Goal: Task Accomplishment & Management: Use online tool/utility

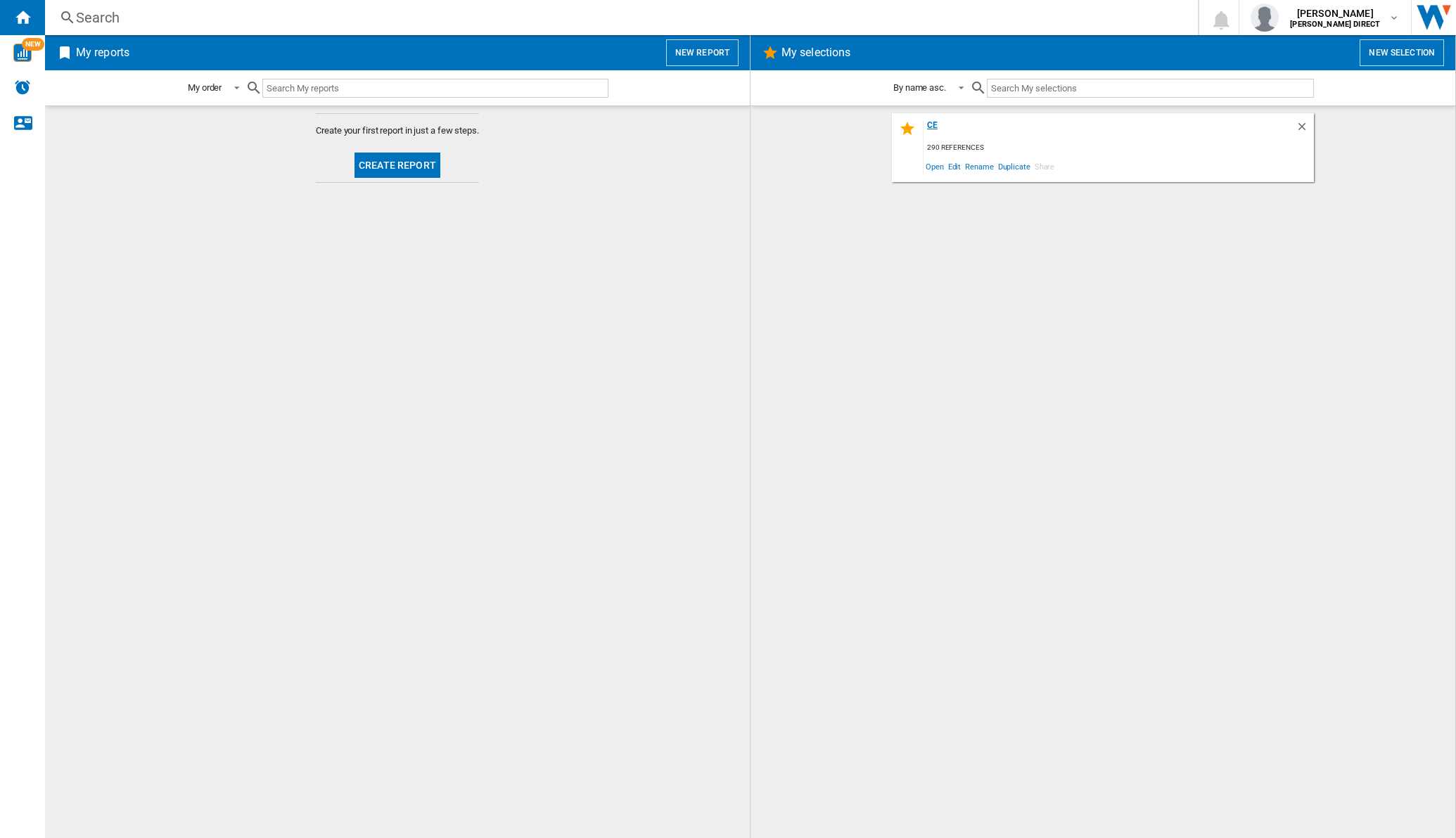
click at [940, 126] on div "ce" at bounding box center [1109, 129] width 372 height 19
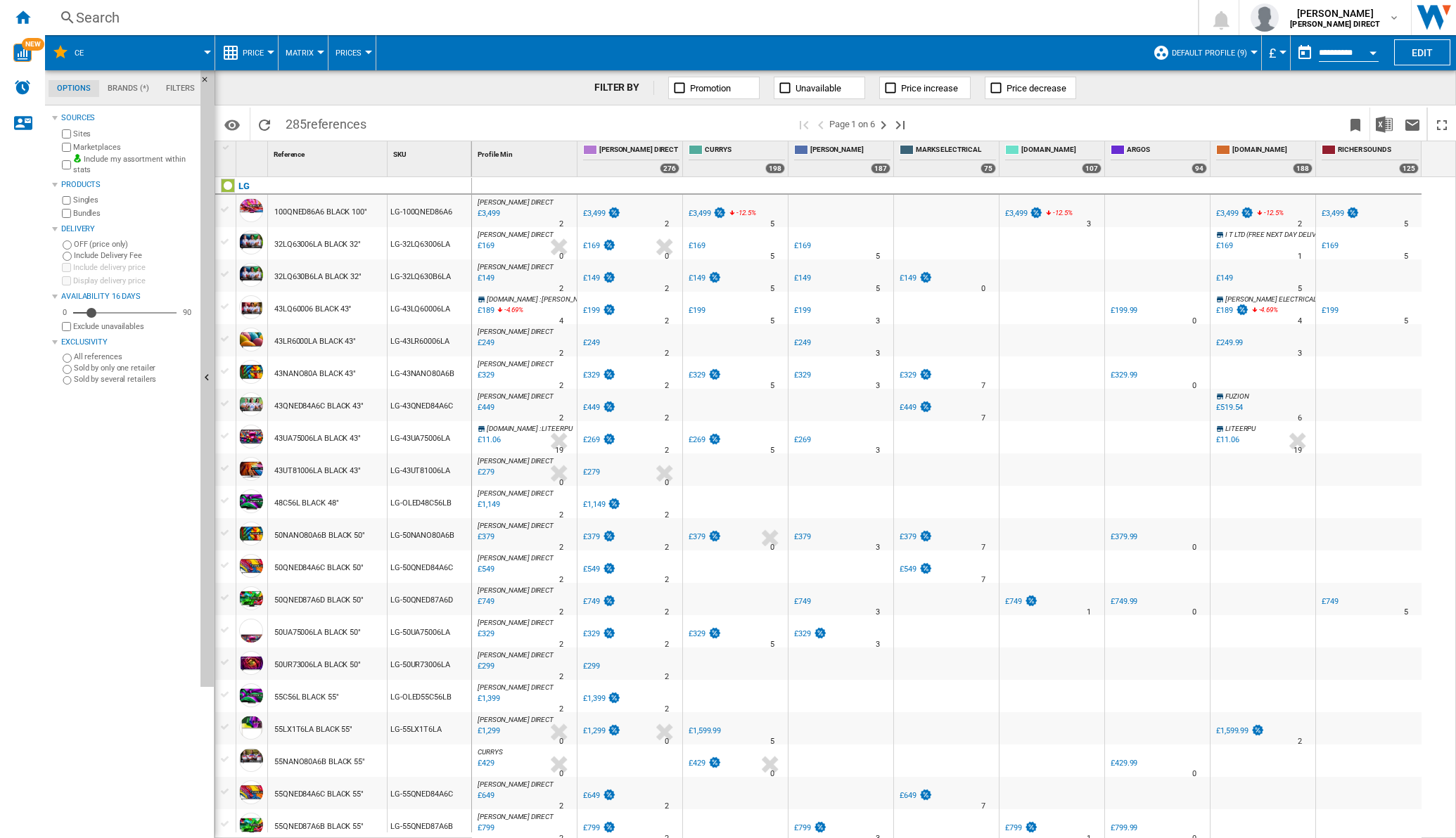
click at [311, 56] on button "Matrix" at bounding box center [303, 53] width 35 height 35
click at [314, 130] on button "Ranking" at bounding box center [311, 121] width 67 height 34
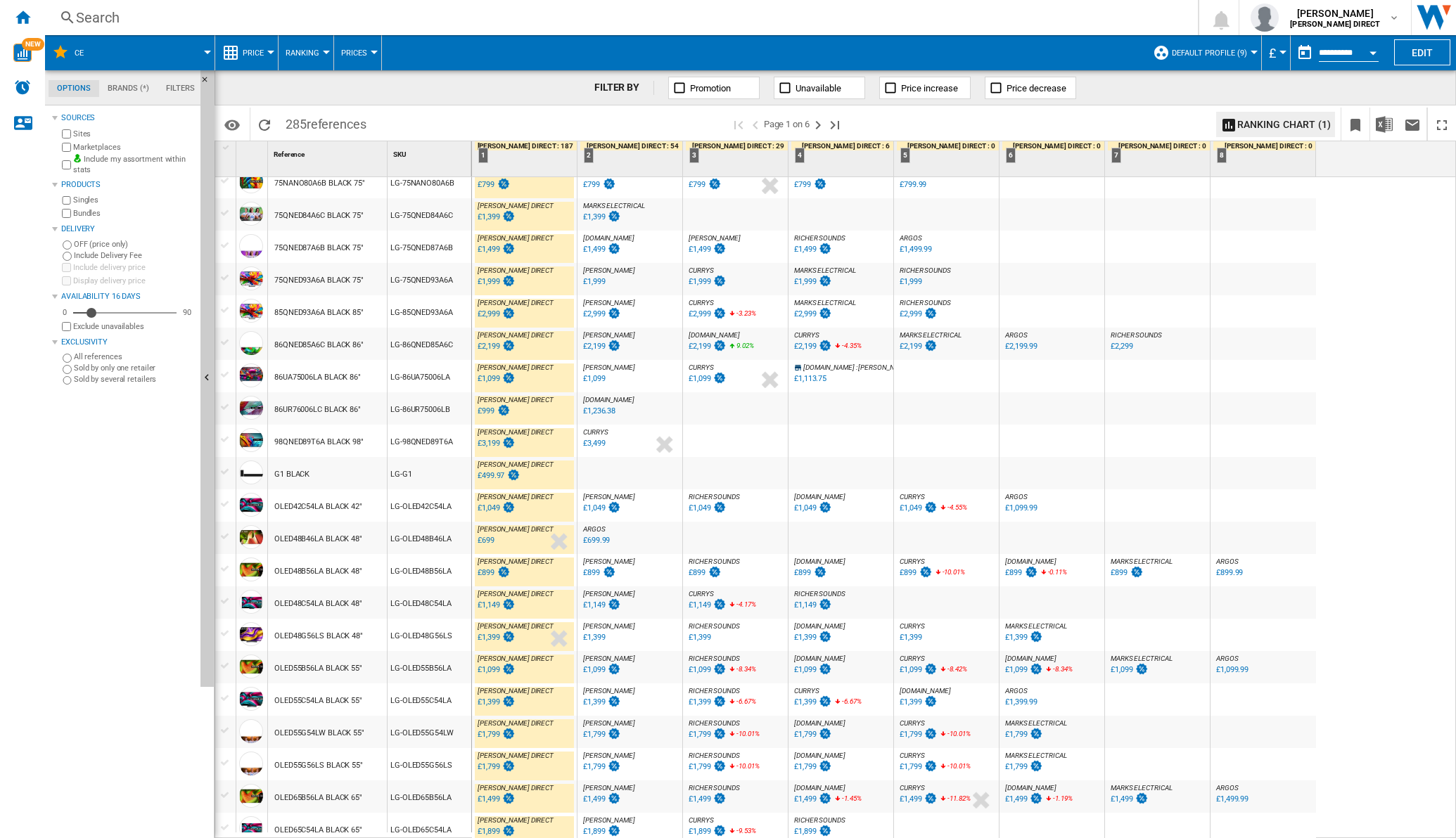
scroll to position [971, 0]
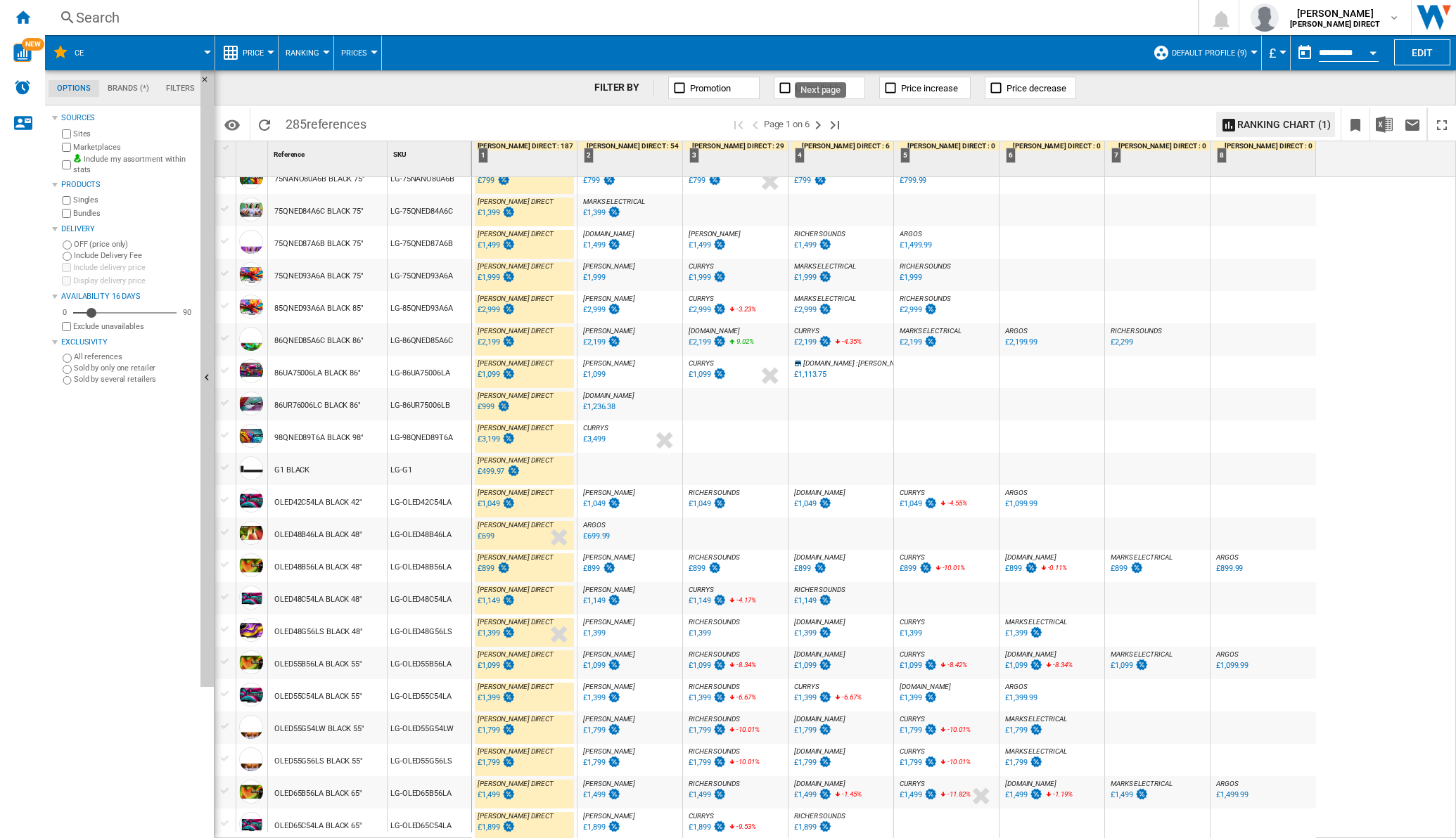
drag, startPoint x: 818, startPoint y: 126, endPoint x: 810, endPoint y: 123, distance: 8.5
click at [817, 126] on ng-md-icon "Next page" at bounding box center [818, 125] width 17 height 17
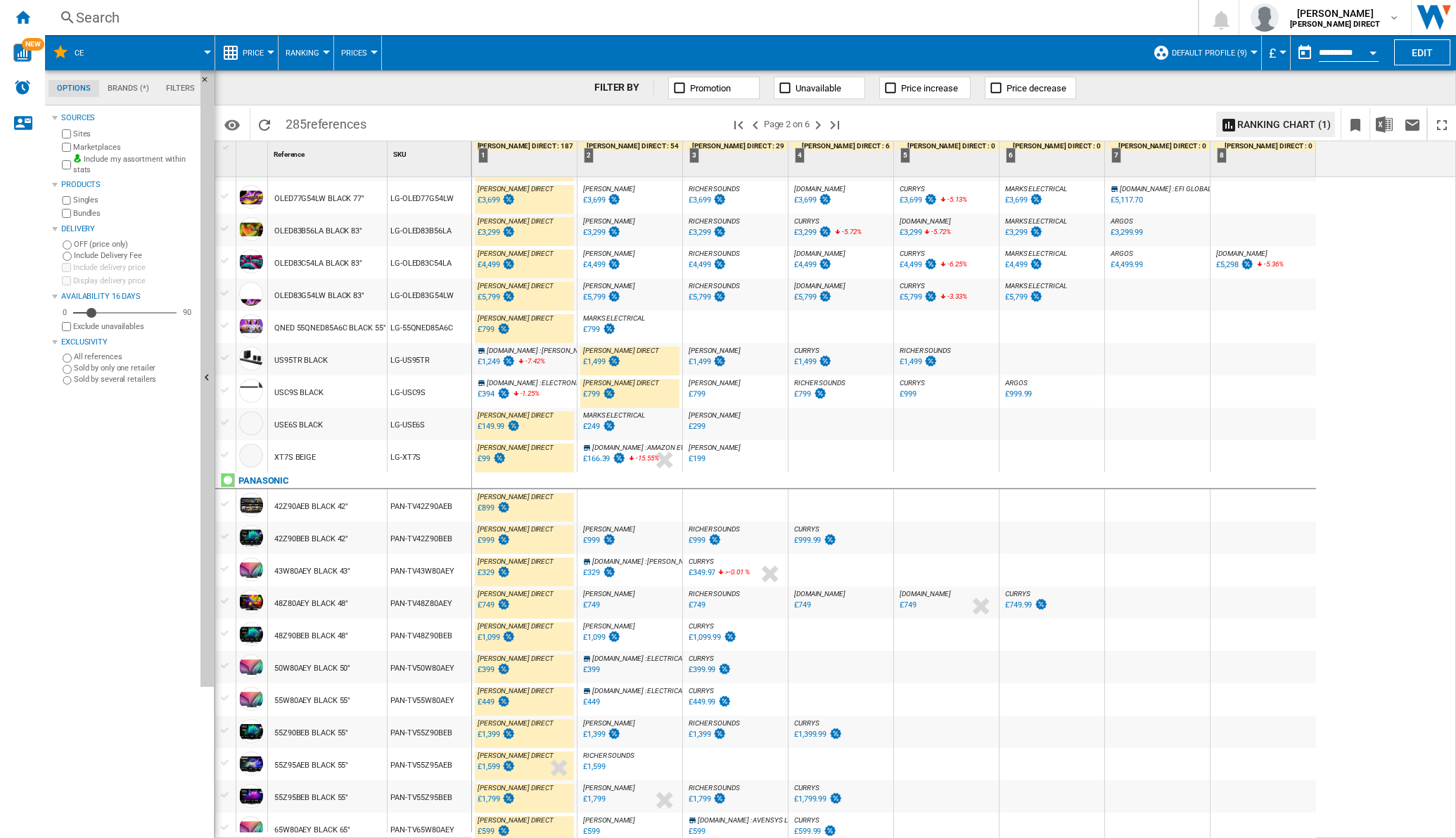
scroll to position [439, 0]
